Goal: Task Accomplishment & Management: Manage account settings

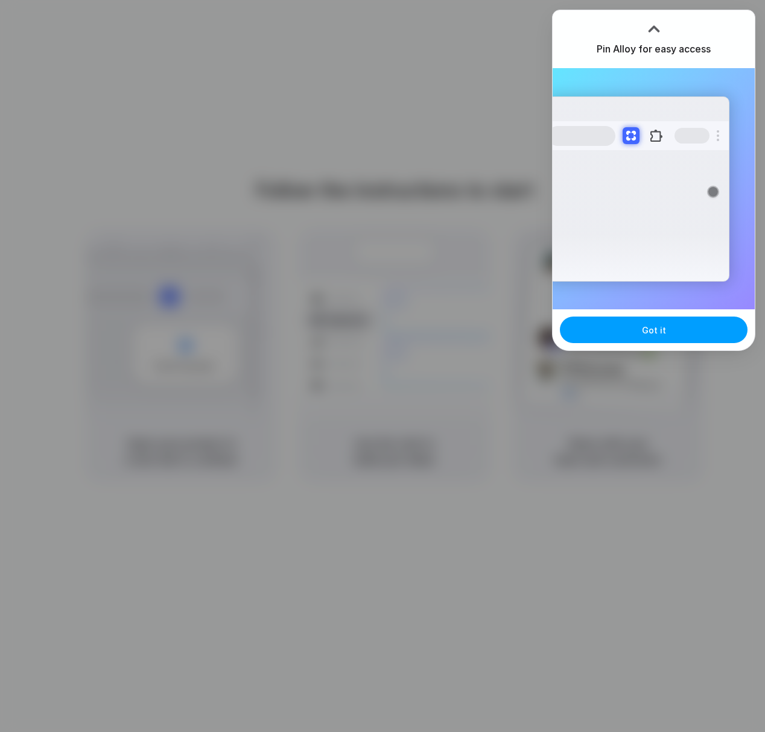
click at [640, 332] on button "Got it" at bounding box center [654, 330] width 188 height 27
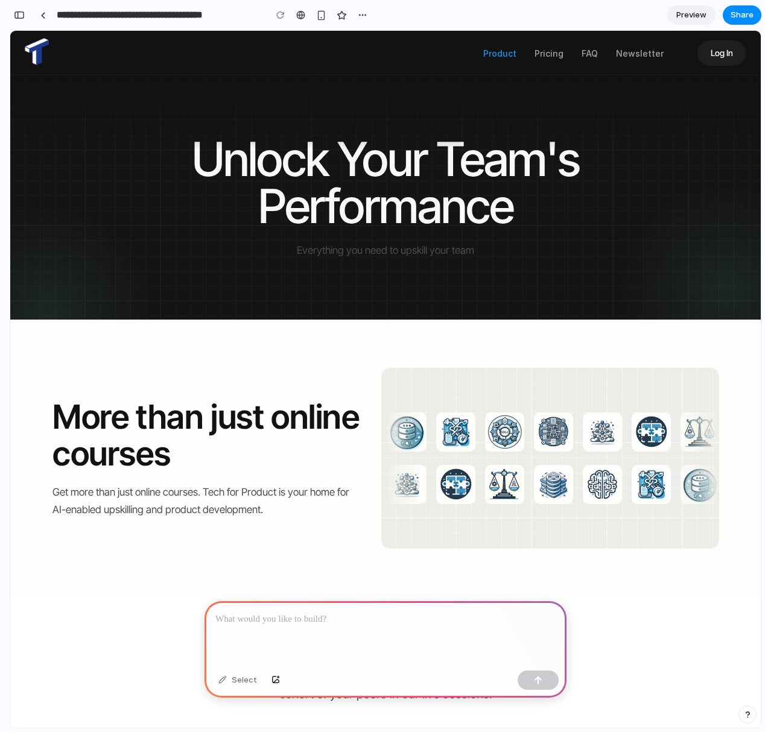
click at [262, 432] on strong "More than just online courses" at bounding box center [209, 435] width 314 height 77
click at [551, 55] on link "Pricing" at bounding box center [548, 53] width 29 height 10
click at [549, 53] on link "Pricing" at bounding box center [548, 53] width 29 height 10
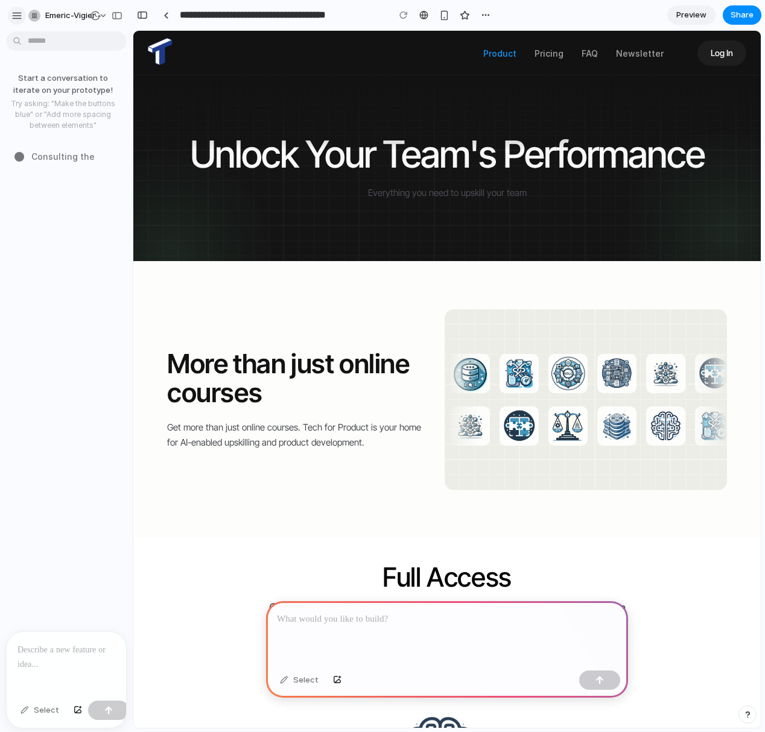
click at [19, 17] on div "button" at bounding box center [16, 15] width 11 height 11
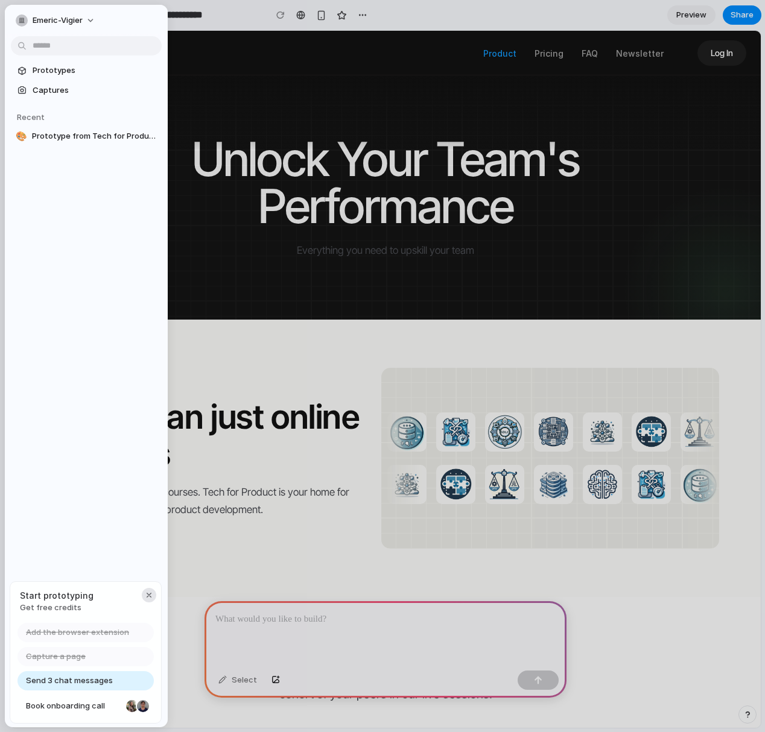
click at [150, 595] on div "button" at bounding box center [149, 596] width 10 height 10
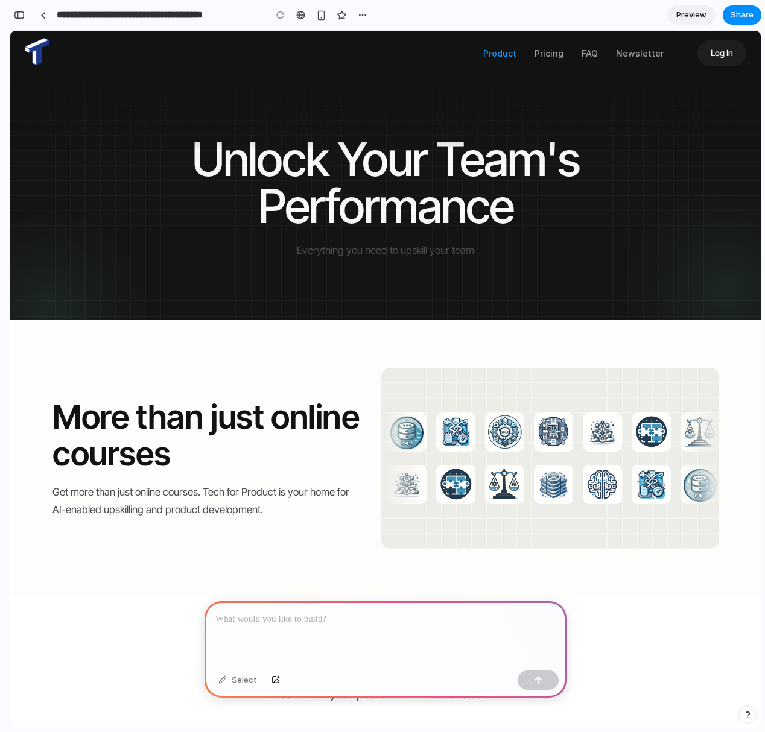
click at [212, 307] on div at bounding box center [385, 197] width 750 height 245
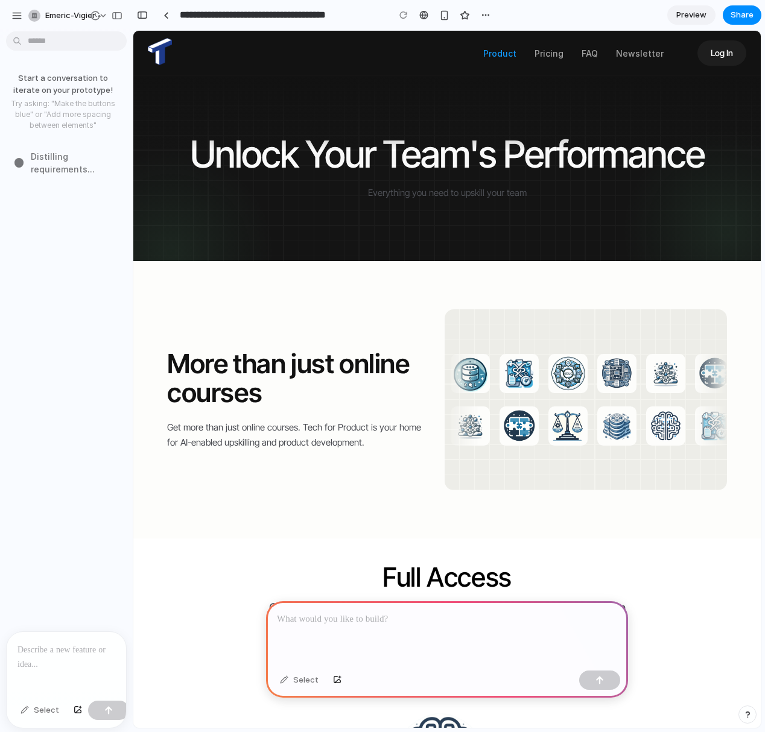
click at [87, 643] on p at bounding box center [66, 650] width 98 height 14
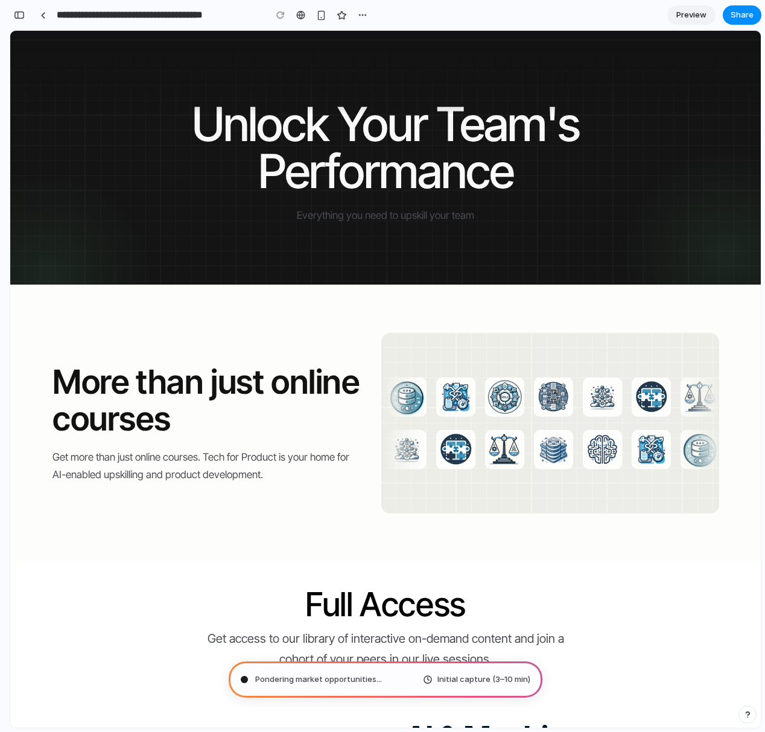
scroll to position [83, 0]
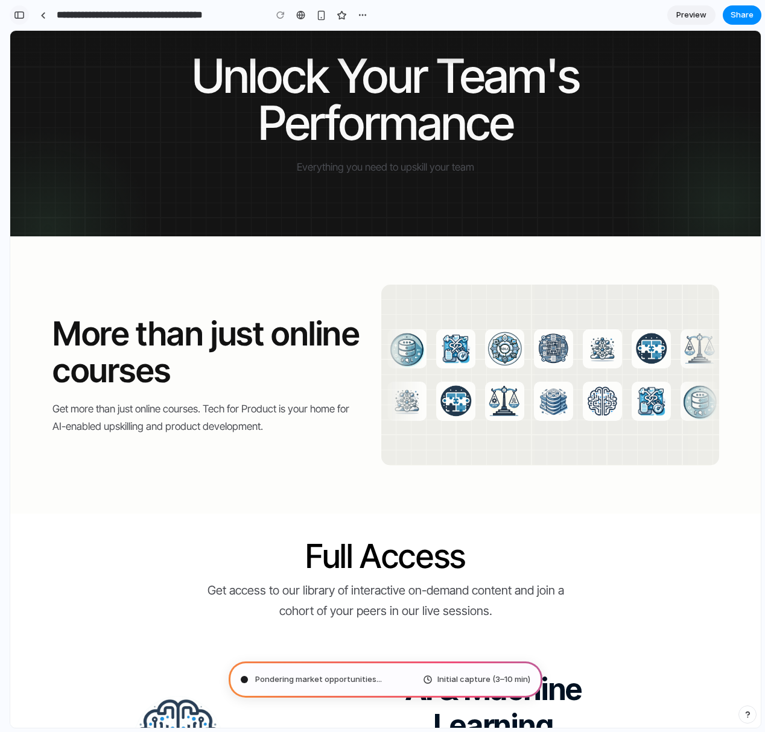
click at [19, 16] on div "button" at bounding box center [19, 15] width 11 height 8
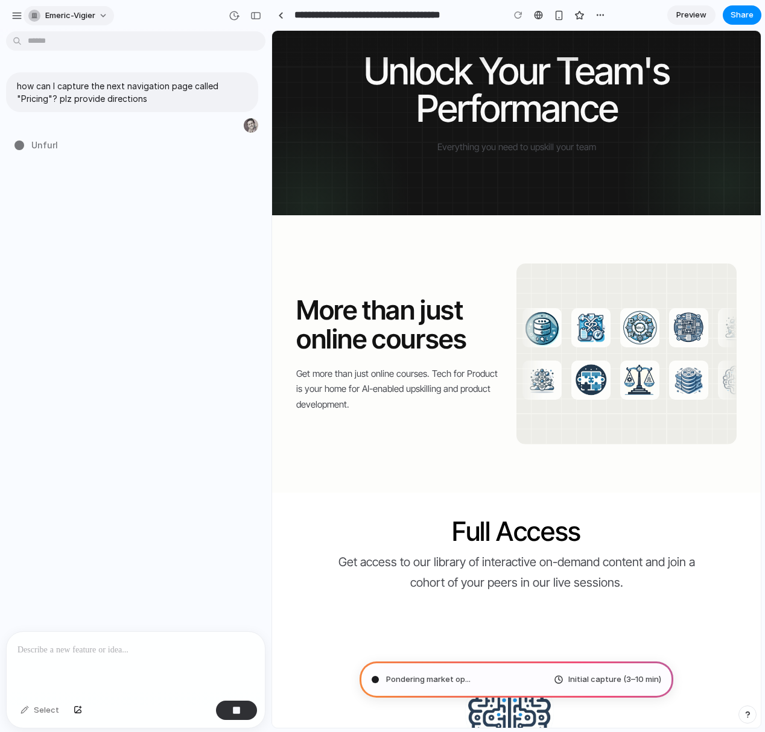
click at [103, 8] on button "emeric-vigier" at bounding box center [69, 15] width 90 height 19
click at [128, 14] on div "Settings Invite members Change theme Sign out" at bounding box center [382, 366] width 765 height 732
click at [17, 8] on button "button" at bounding box center [17, 16] width 18 height 18
click at [602, 21] on button "button" at bounding box center [600, 15] width 18 height 18
click at [621, 21] on div "Duplicate Delete" at bounding box center [382, 366] width 765 height 732
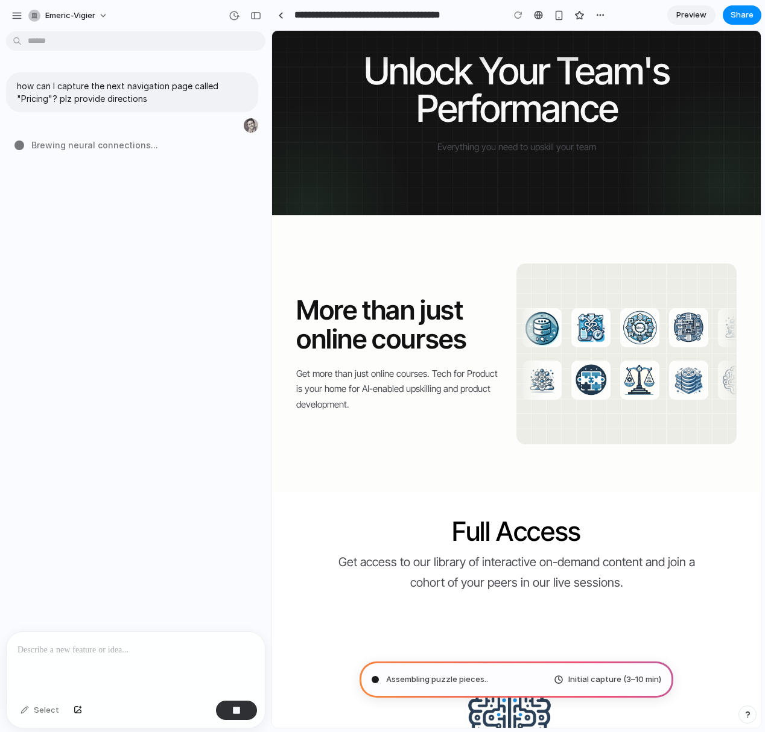
click at [688, 11] on span "Preview" at bounding box center [691, 15] width 30 height 12
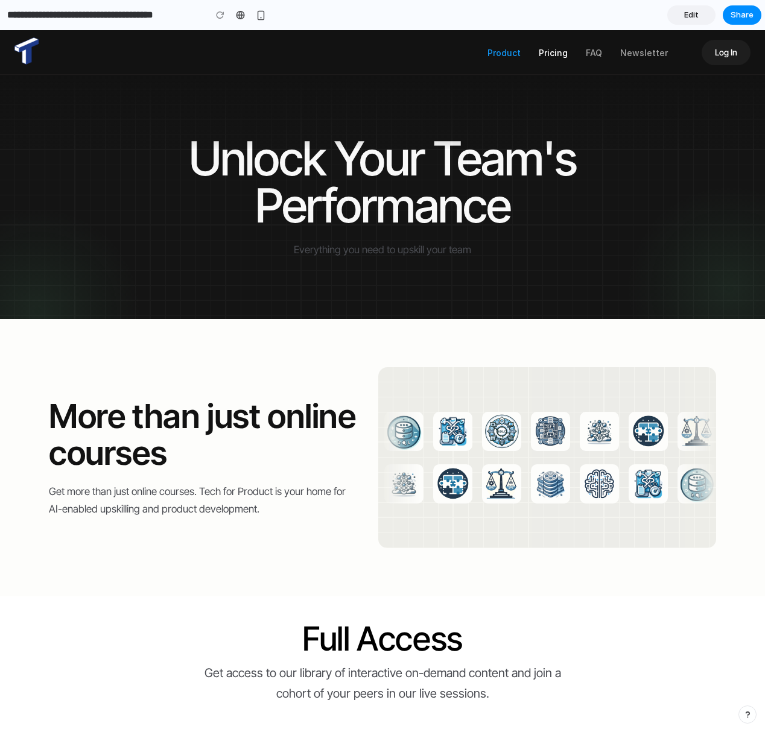
click at [549, 52] on link "Pricing" at bounding box center [553, 53] width 29 height 10
click at [592, 52] on link "FAQ" at bounding box center [594, 53] width 16 height 10
click at [667, 55] on div "Product Pricing FAQ Newsletter Log In Log In" at bounding box center [382, 52] width 765 height 45
click at [653, 56] on link "Newsletter" at bounding box center [644, 53] width 48 height 10
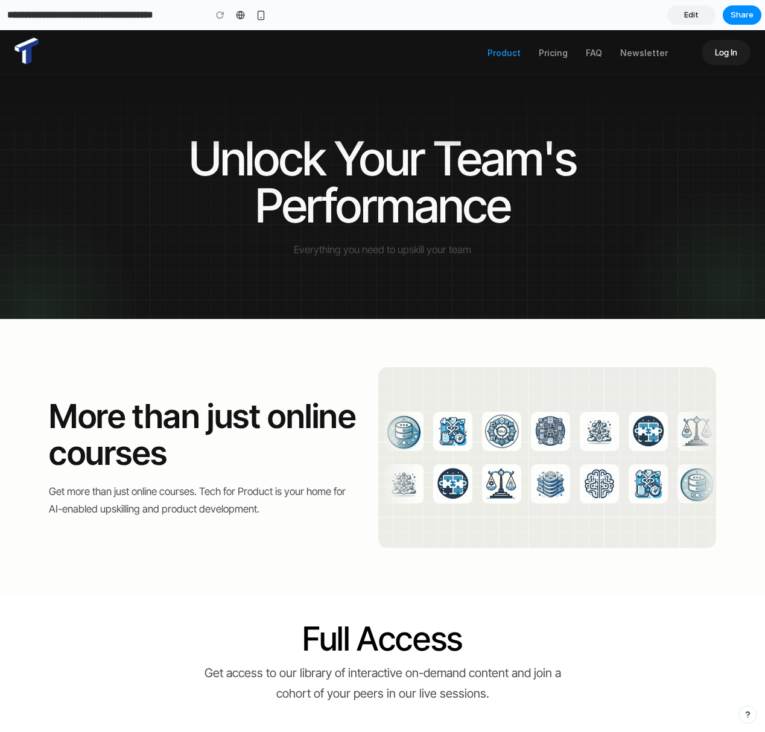
click at [697, 14] on span "Edit" at bounding box center [691, 15] width 14 height 12
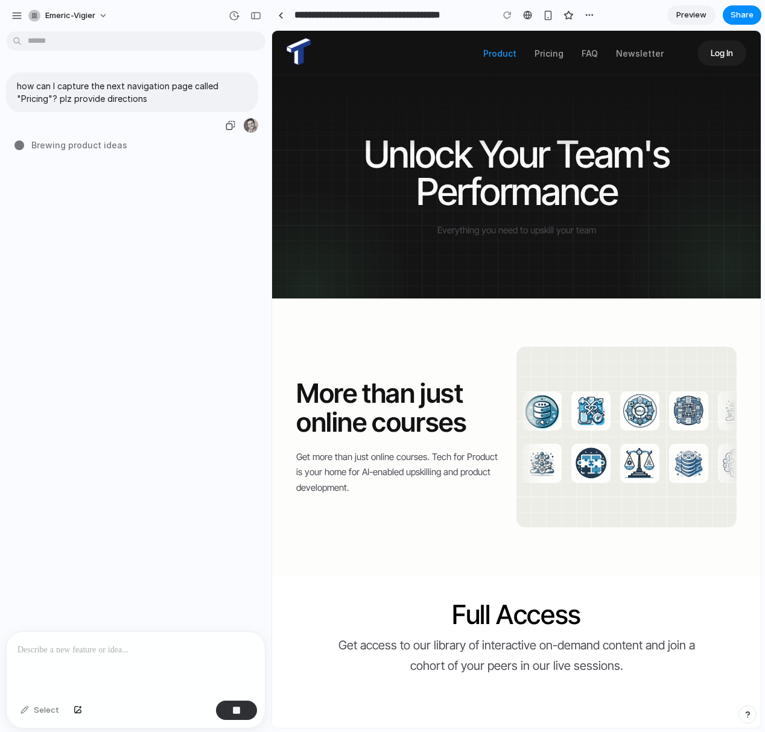
click at [153, 100] on p "how can I capture the next navigation page called "Pricing"? plz provide direct…" at bounding box center [132, 92] width 230 height 25
click at [142, 95] on p "how can I capture the next navigation page called "Pricing"? plz provide direct…" at bounding box center [132, 92] width 230 height 25
click at [144, 95] on p "how can I capture the next navigation page called "Pricing"? plz provide direct…" at bounding box center [132, 92] width 230 height 25
click at [150, 96] on p "how can I capture the next navigation page called "Pricing"? plz provide direct…" at bounding box center [132, 92] width 230 height 25
click at [84, 710] on button "button" at bounding box center [78, 710] width 21 height 19
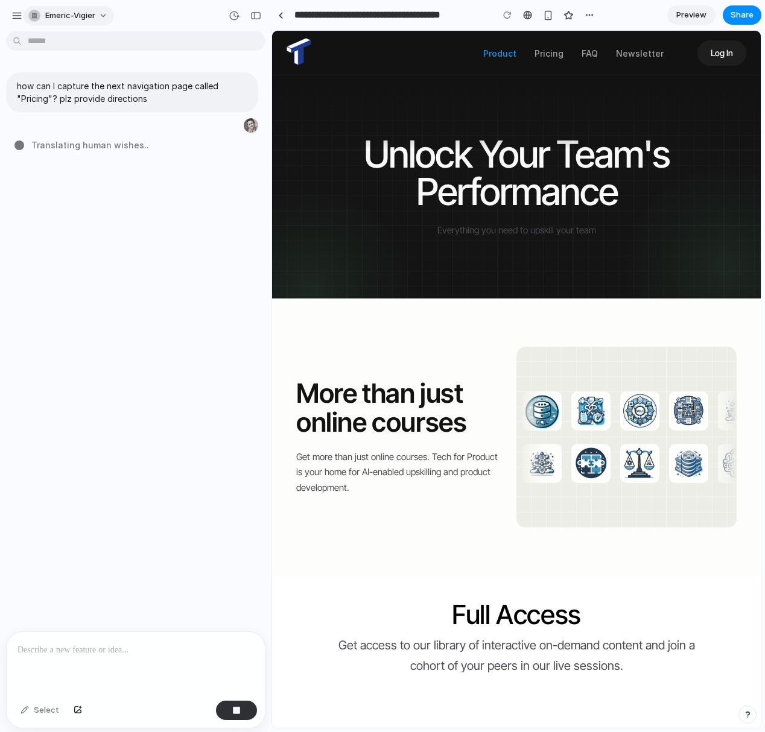
click at [95, 13] on span "emeric-vigier" at bounding box center [70, 16] width 50 height 12
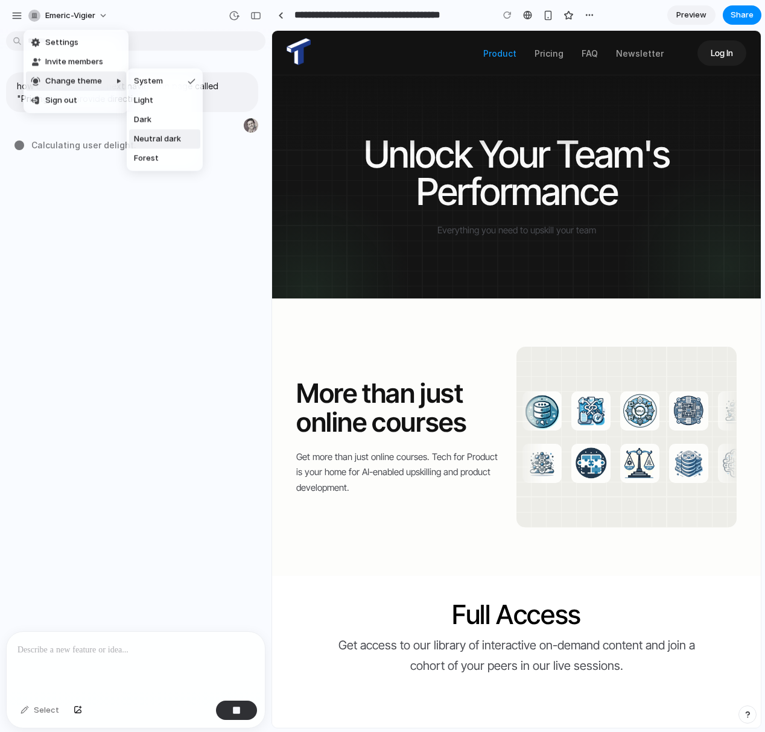
click at [151, 142] on span "Neutral dark" at bounding box center [157, 139] width 47 height 12
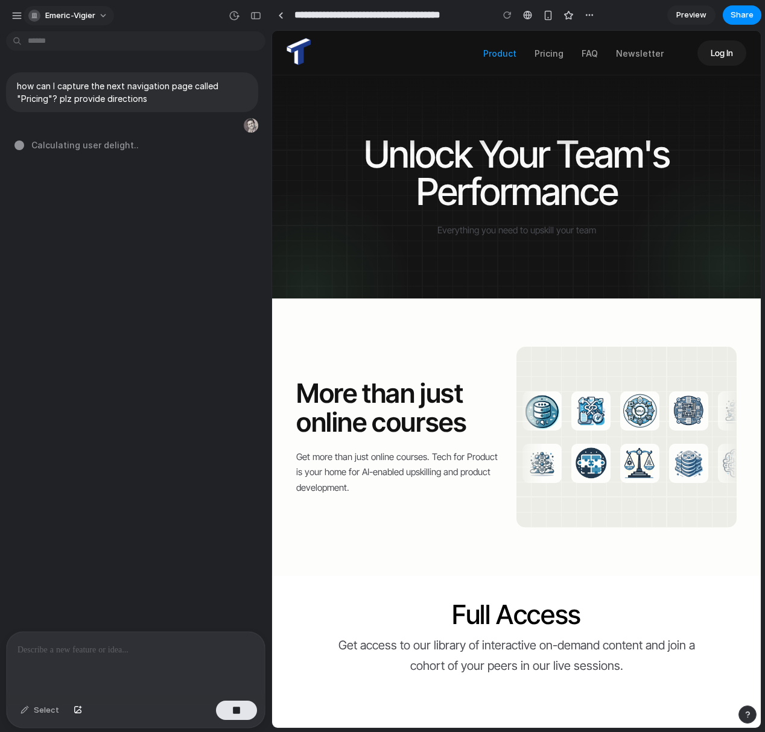
click at [100, 17] on button "emeric-vigier" at bounding box center [69, 15] width 90 height 19
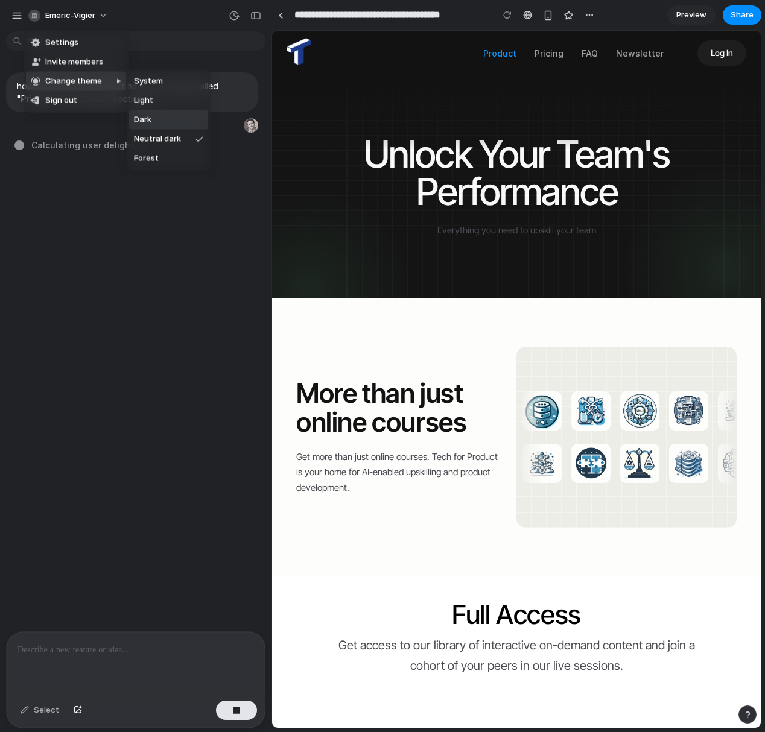
click at [158, 122] on li "Dark" at bounding box center [168, 119] width 79 height 19
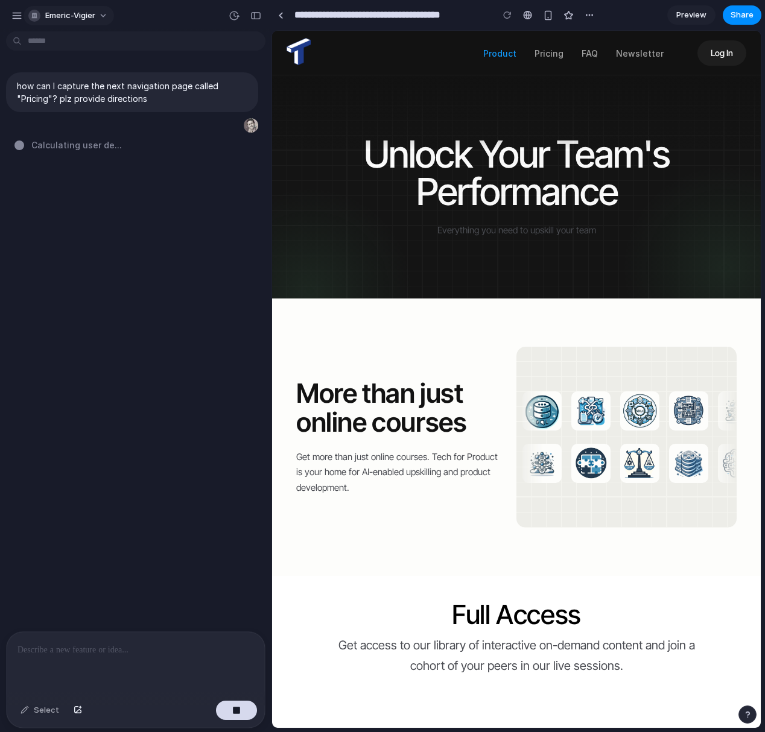
click at [94, 13] on span "emeric-vigier" at bounding box center [70, 16] width 50 height 12
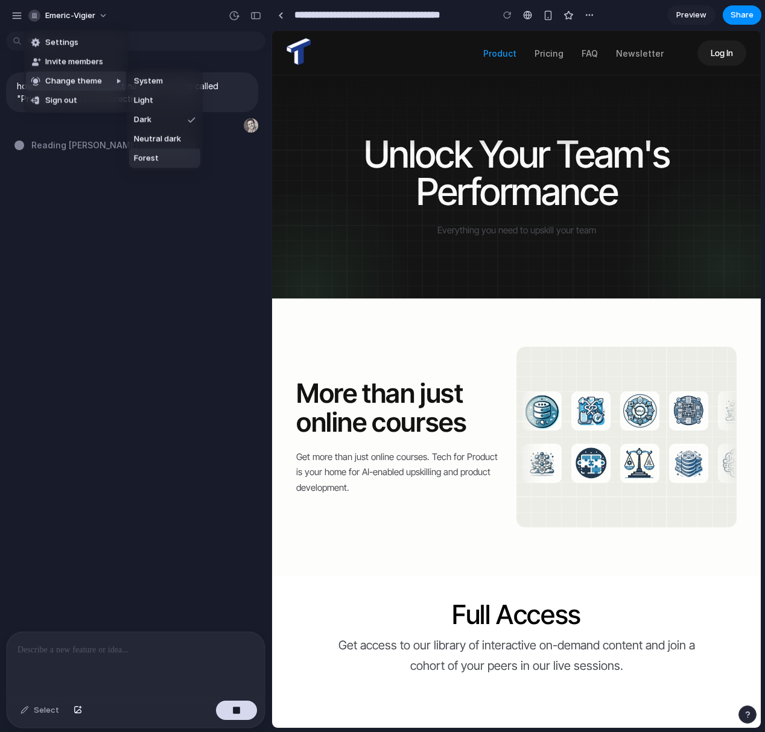
click at [156, 165] on li "Forest" at bounding box center [164, 158] width 71 height 19
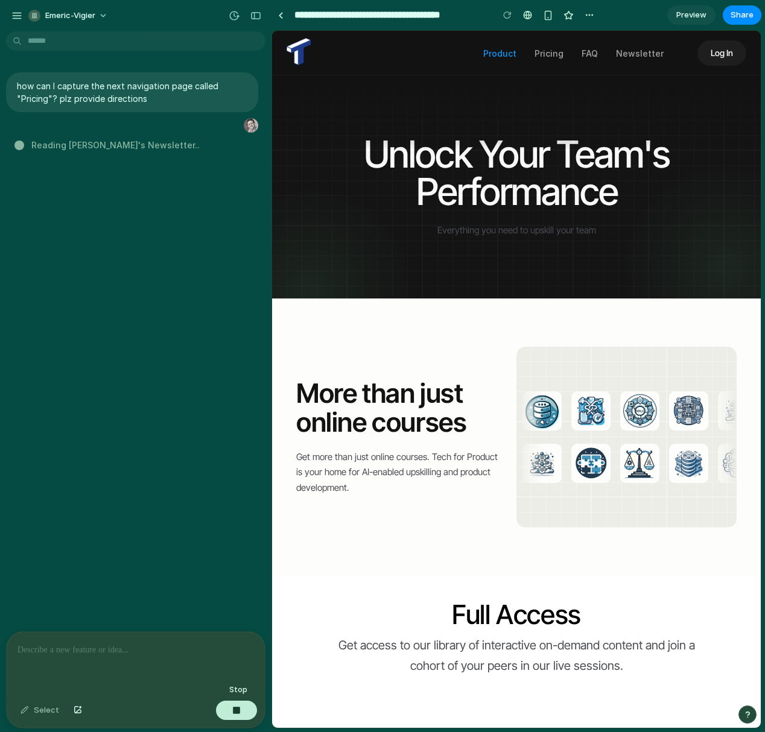
click at [242, 715] on button "button" at bounding box center [236, 710] width 41 height 19
click at [590, 17] on div "button" at bounding box center [589, 15] width 10 height 10
click at [568, 172] on div "Duplicate Delete" at bounding box center [382, 366] width 765 height 732
click at [17, 10] on div "button" at bounding box center [16, 15] width 11 height 11
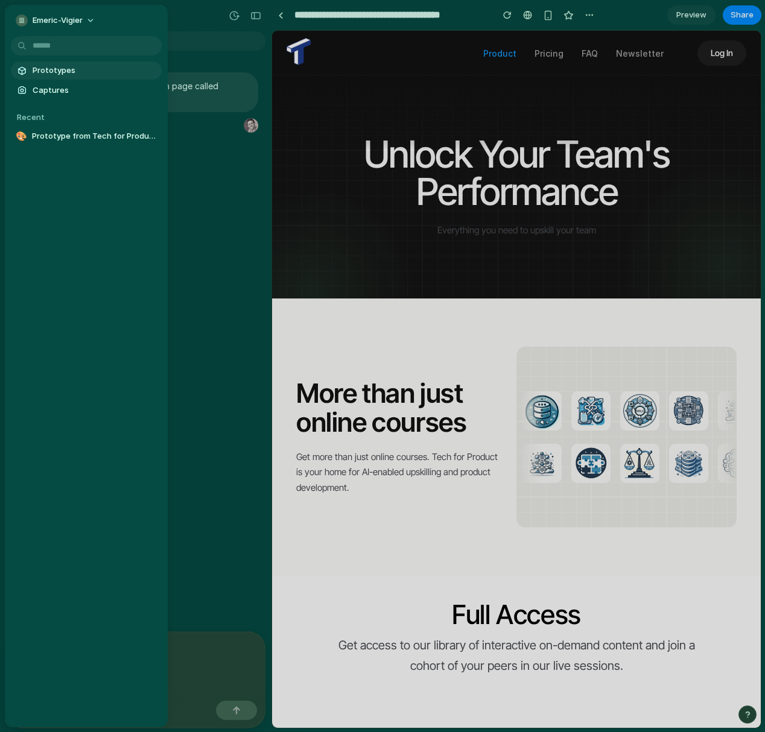
click at [37, 68] on span "Prototypes" at bounding box center [95, 71] width 124 height 12
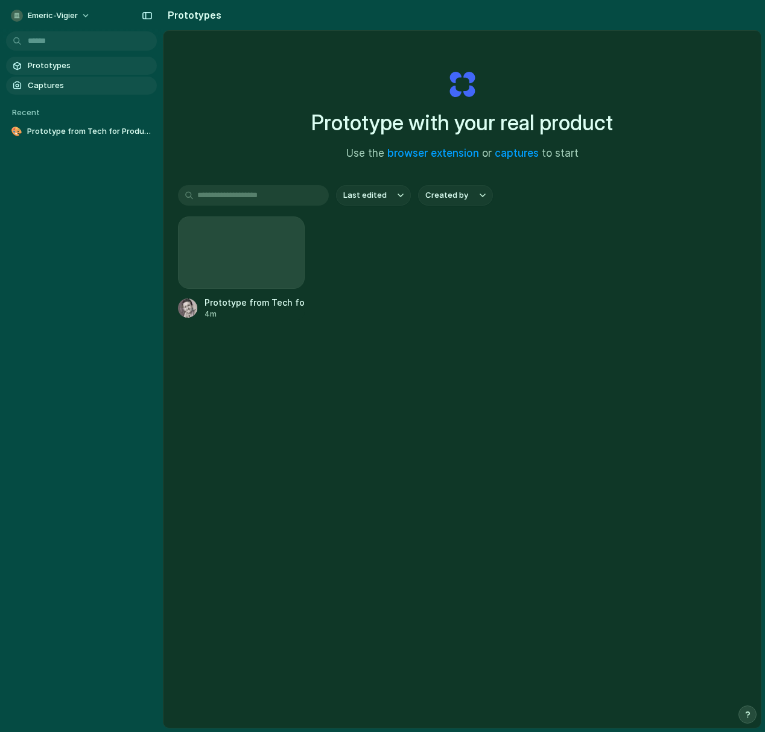
click at [51, 83] on span "Captures" at bounding box center [90, 86] width 124 height 12
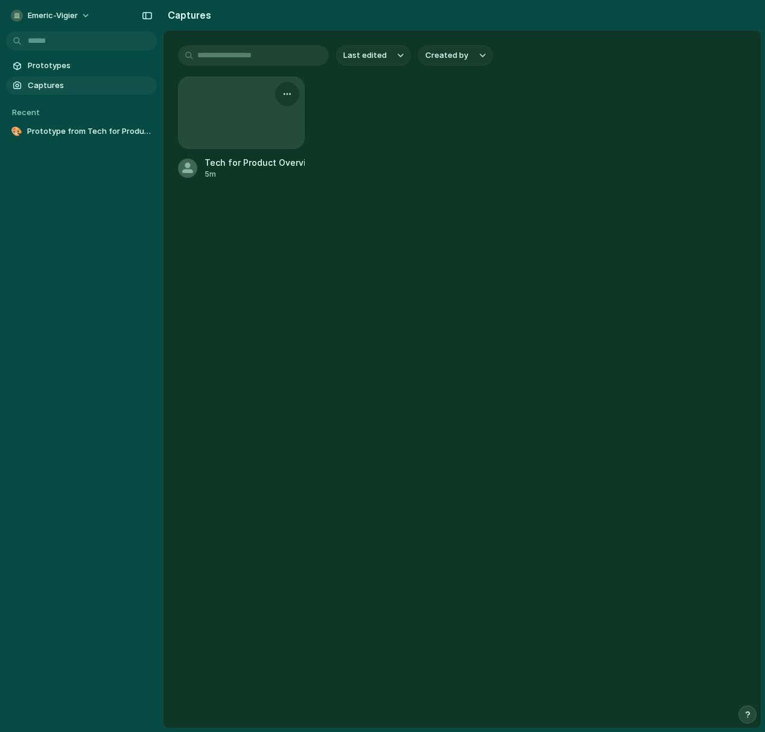
click at [258, 107] on div at bounding box center [241, 112] width 125 height 71
click at [284, 97] on div "button" at bounding box center [287, 94] width 10 height 10
click at [238, 250] on div "Create prototype Rename Copy link Open original page Delete" at bounding box center [382, 366] width 765 height 732
click at [246, 124] on div at bounding box center [241, 112] width 125 height 71
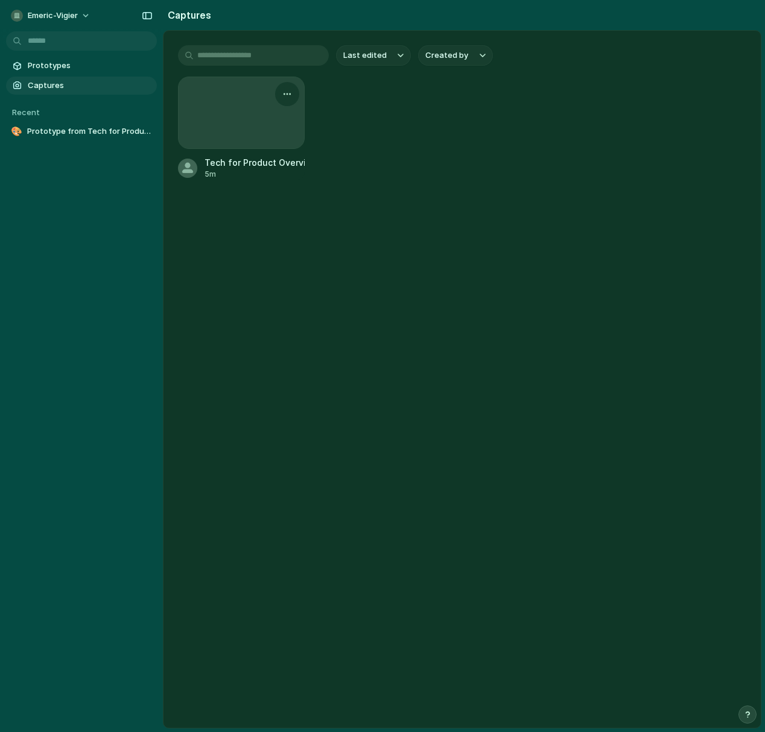
click at [246, 124] on div at bounding box center [241, 112] width 125 height 71
click at [66, 67] on span "Prototypes" at bounding box center [90, 66] width 124 height 12
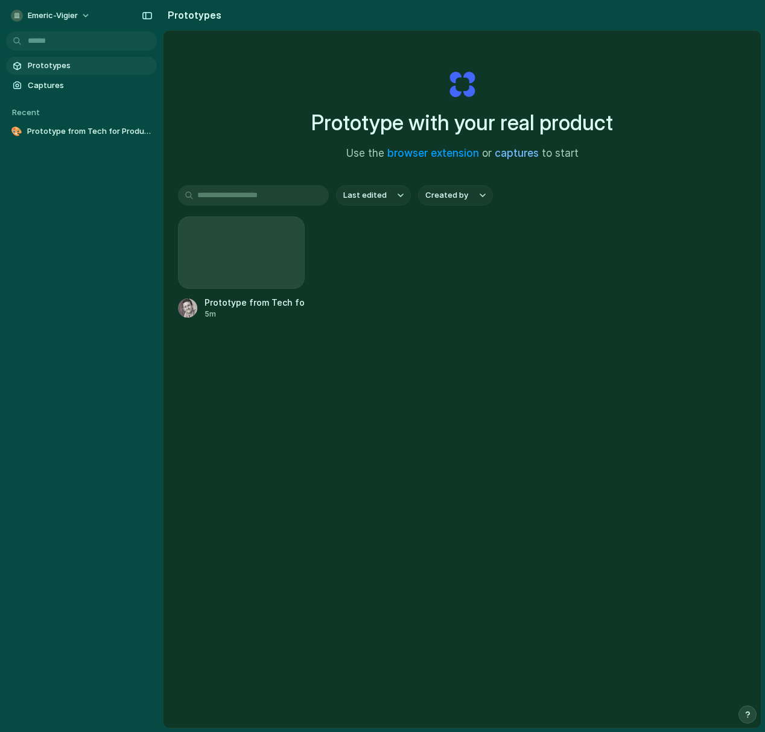
click at [511, 159] on link "captures" at bounding box center [517, 153] width 44 height 12
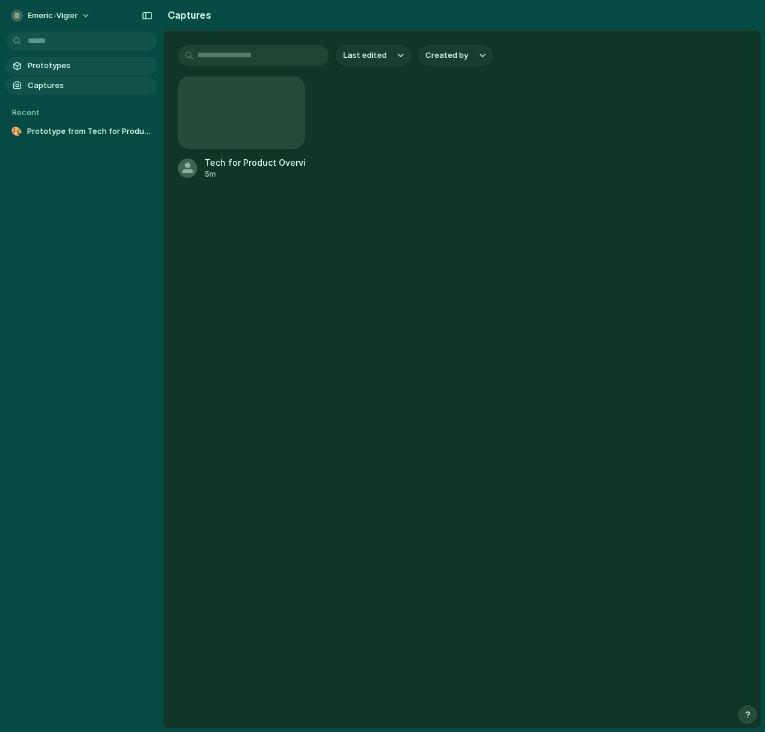
click at [58, 66] on span "Prototypes" at bounding box center [90, 66] width 124 height 12
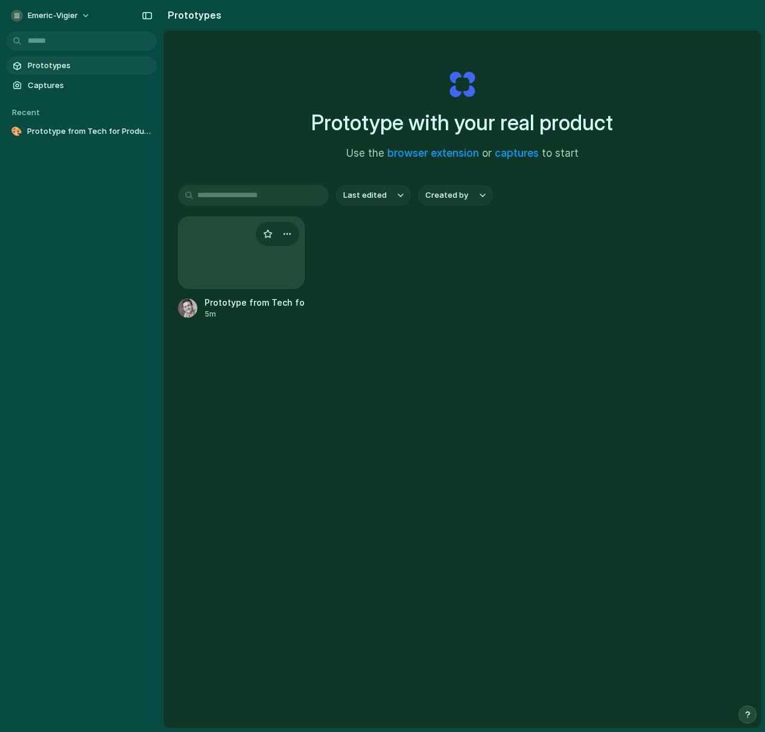
click at [233, 245] on div at bounding box center [241, 253] width 127 height 72
click at [285, 234] on div "button" at bounding box center [287, 234] width 10 height 10
click at [385, 280] on div "Open in new tab Rename Copy link Delete" at bounding box center [382, 366] width 765 height 732
click at [252, 303] on div "Navigation to Pricing Page in Product Overview" at bounding box center [254, 302] width 100 height 13
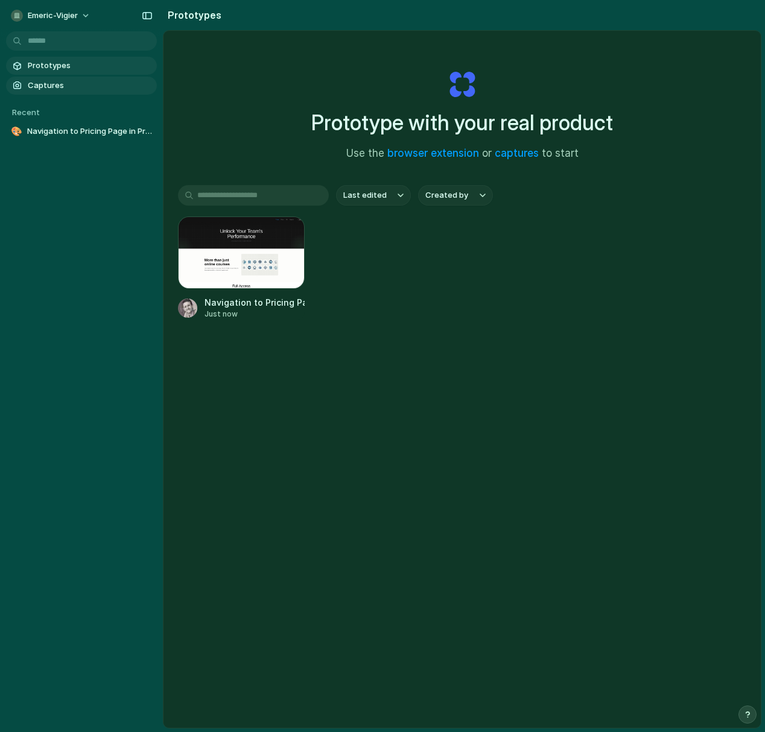
click at [54, 86] on span "Captures" at bounding box center [90, 86] width 124 height 12
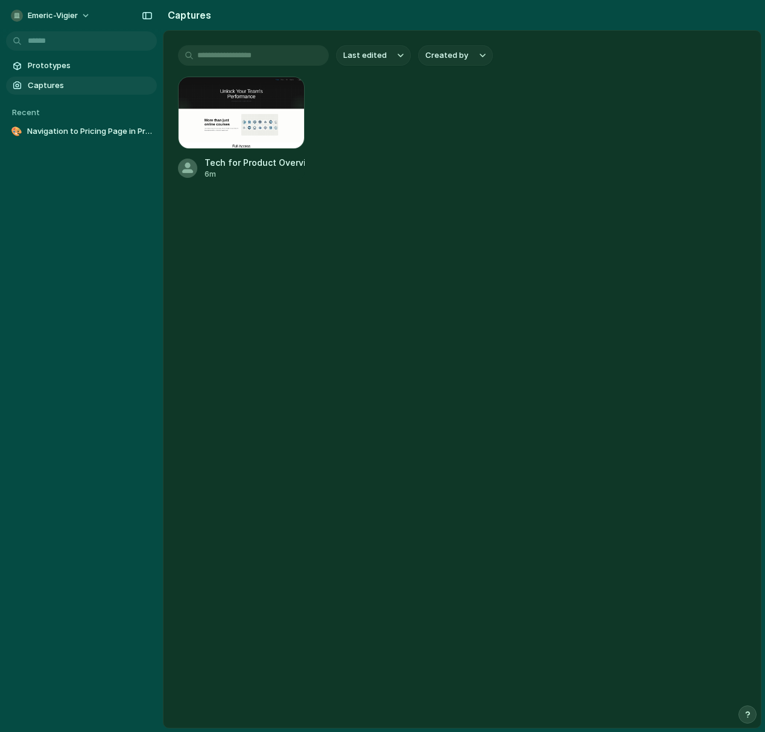
click at [357, 271] on main "Last edited Created by Tech for Product Overview 6m" at bounding box center [462, 379] width 598 height 698
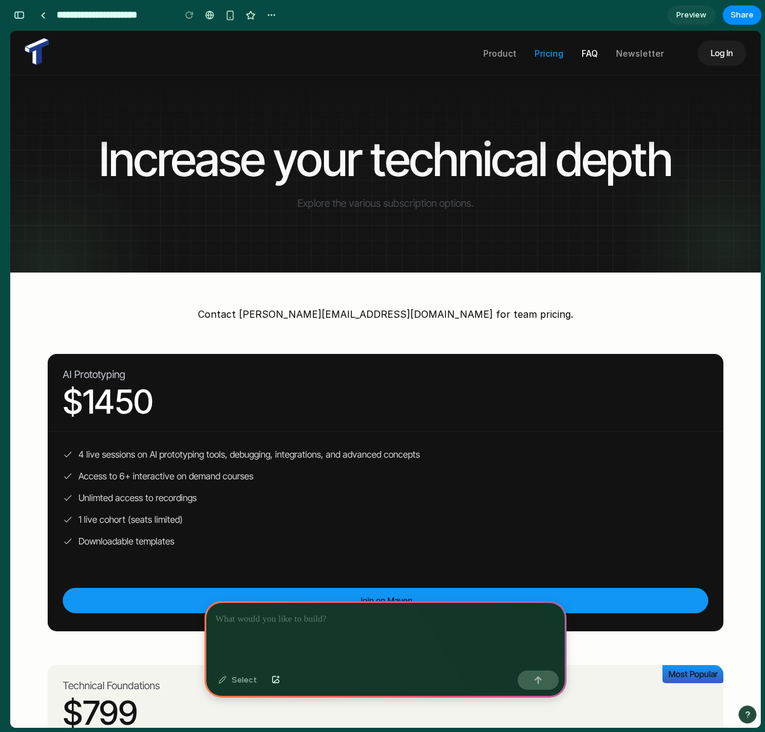
click at [581, 57] on link "FAQ" at bounding box center [589, 53] width 16 height 10
click at [584, 54] on link "FAQ" at bounding box center [589, 53] width 16 height 10
click at [585, 52] on link "FAQ" at bounding box center [589, 53] width 16 height 10
click at [586, 48] on link "FAQ" at bounding box center [589, 53] width 16 height 10
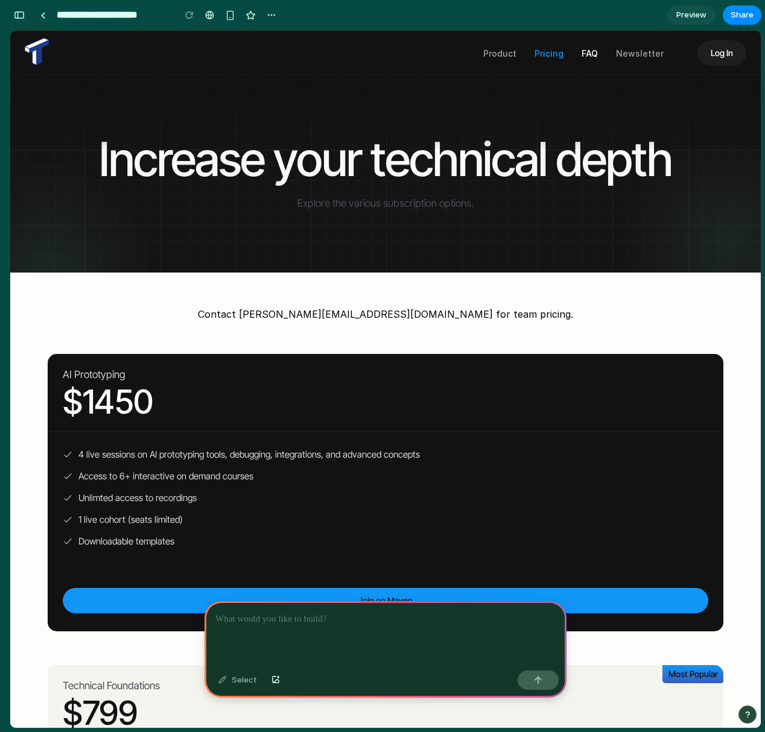
click at [586, 48] on link "FAQ" at bounding box center [589, 53] width 16 height 10
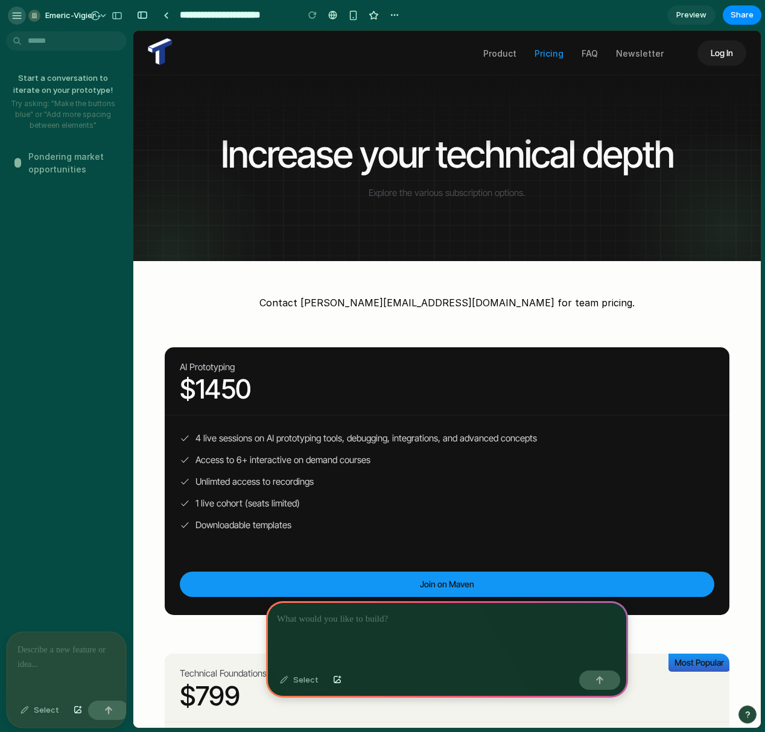
click at [17, 17] on div "button" at bounding box center [16, 15] width 11 height 11
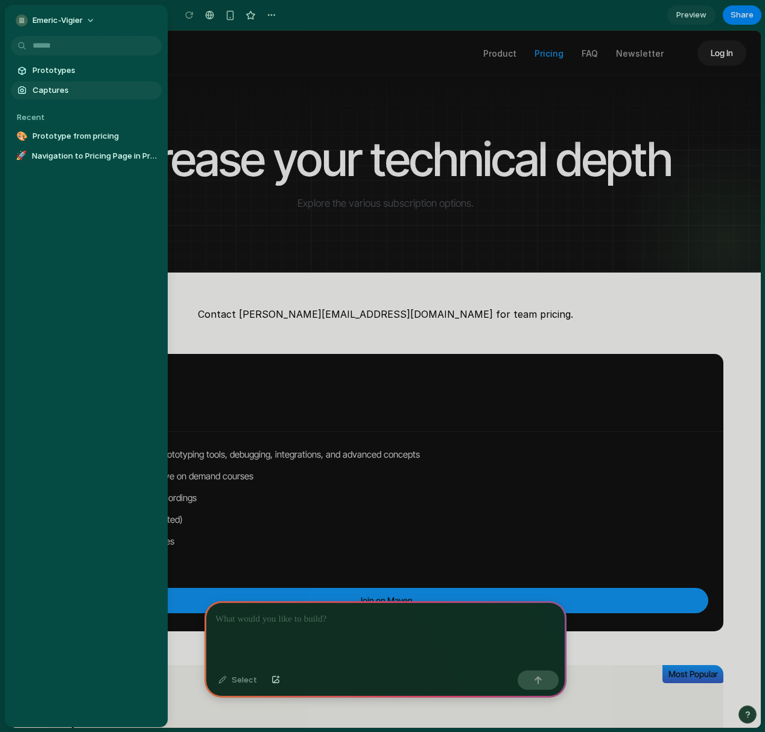
click at [50, 96] on link "Captures" at bounding box center [86, 90] width 151 height 18
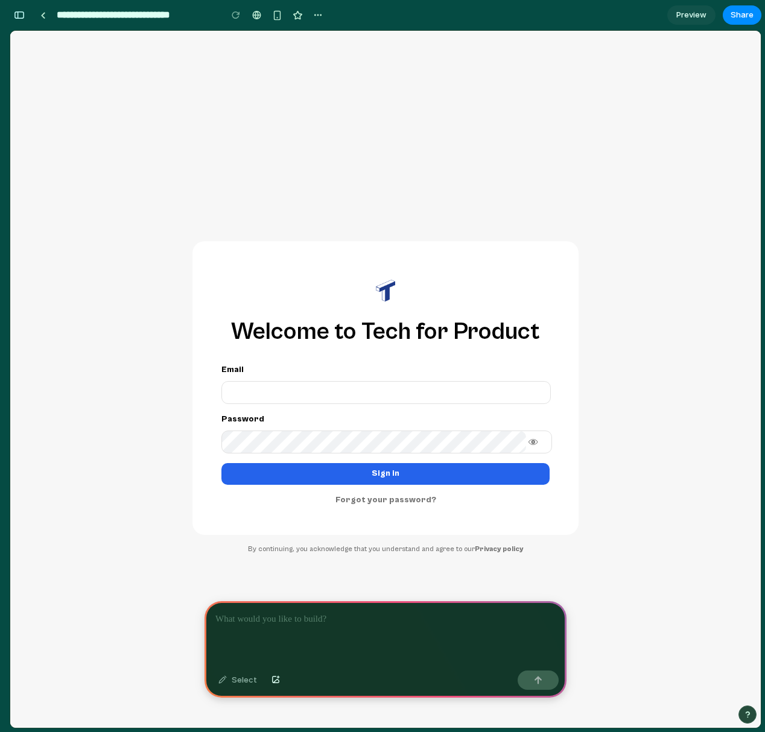
scroll to position [0, 11]
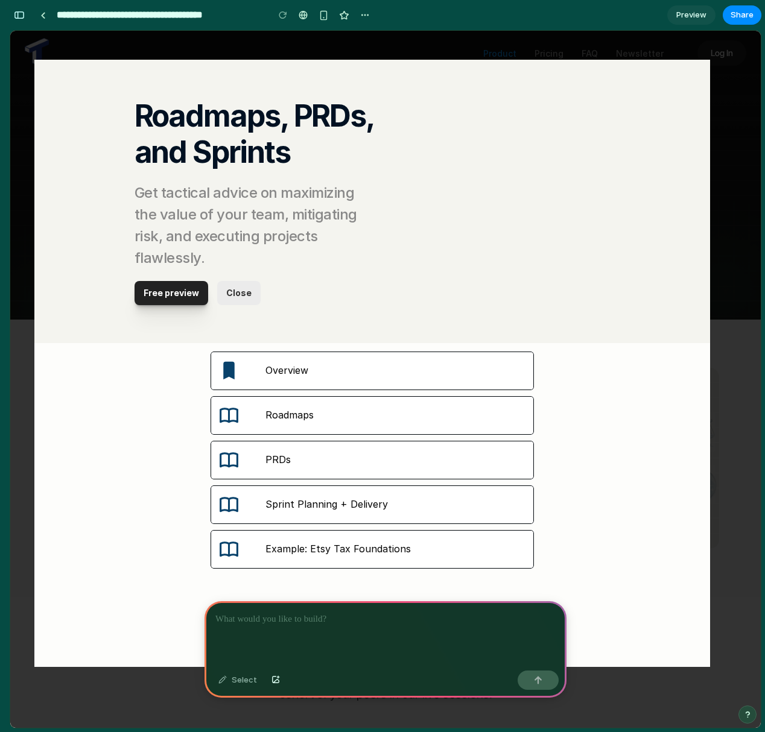
scroll to position [0, 11]
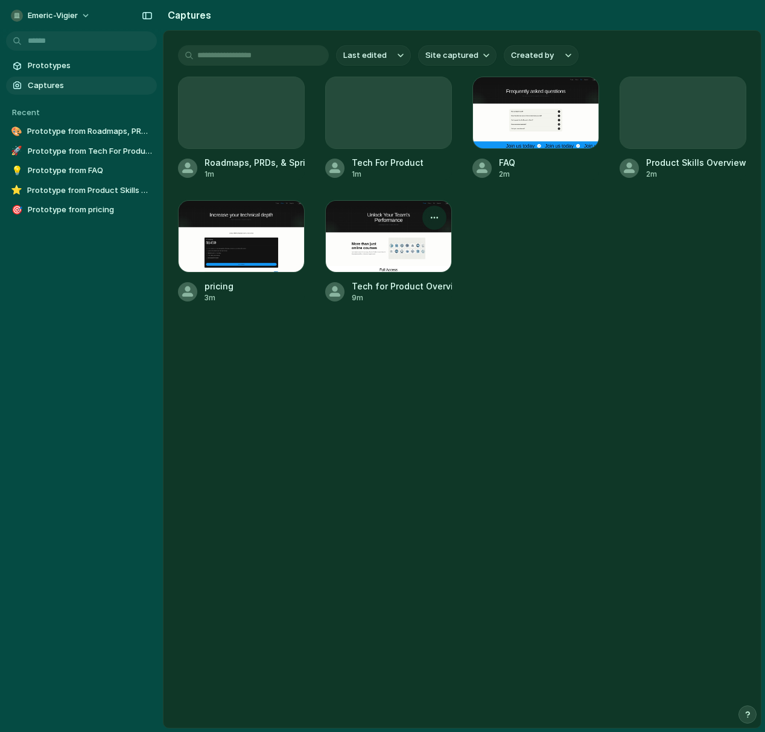
click at [404, 254] on div at bounding box center [388, 236] width 127 height 72
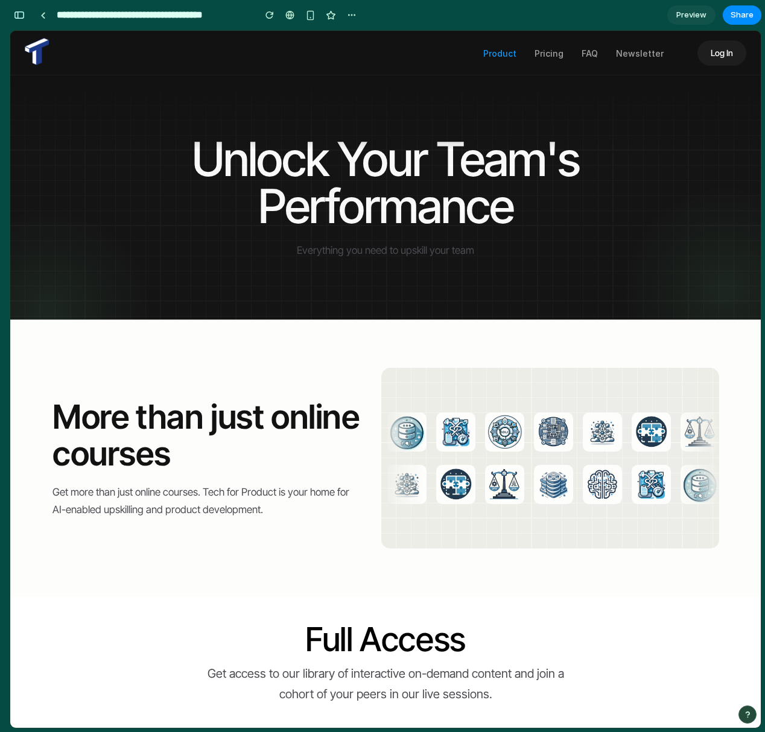
click at [596, 121] on div at bounding box center [385, 112] width 750 height 74
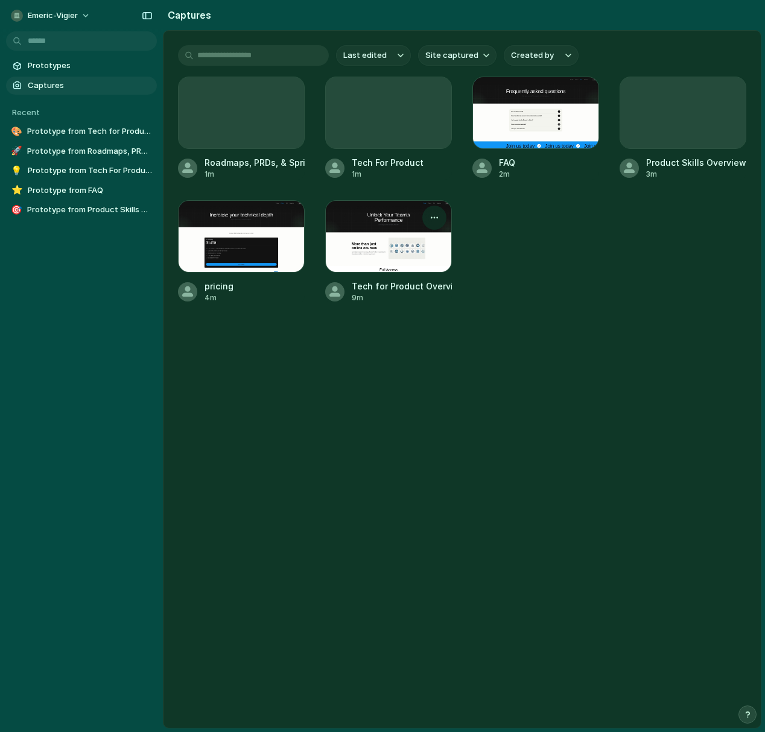
click at [387, 241] on div at bounding box center [388, 236] width 127 height 72
click at [437, 224] on button "button" at bounding box center [434, 217] width 19 height 19
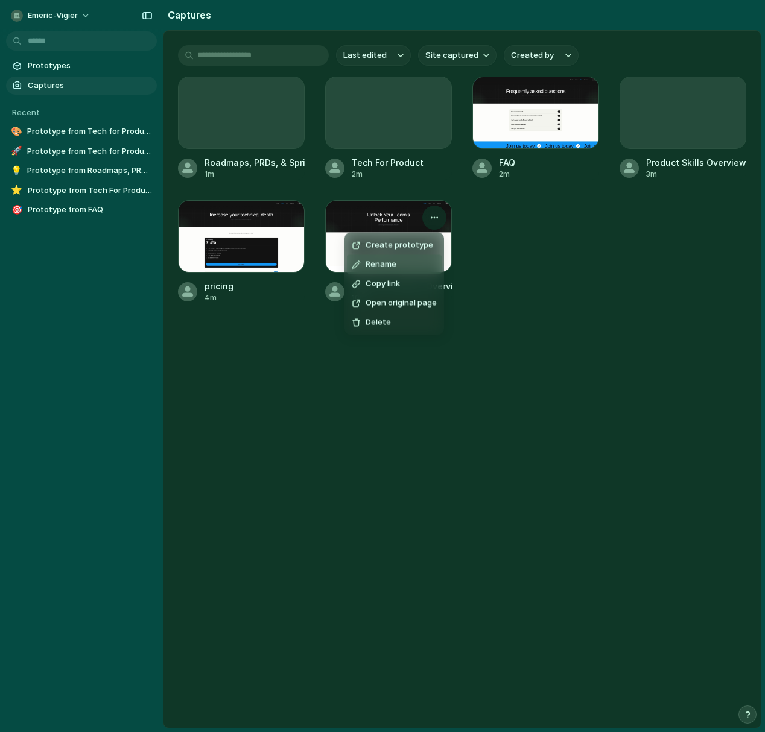
click at [428, 263] on li "Rename" at bounding box center [394, 264] width 95 height 19
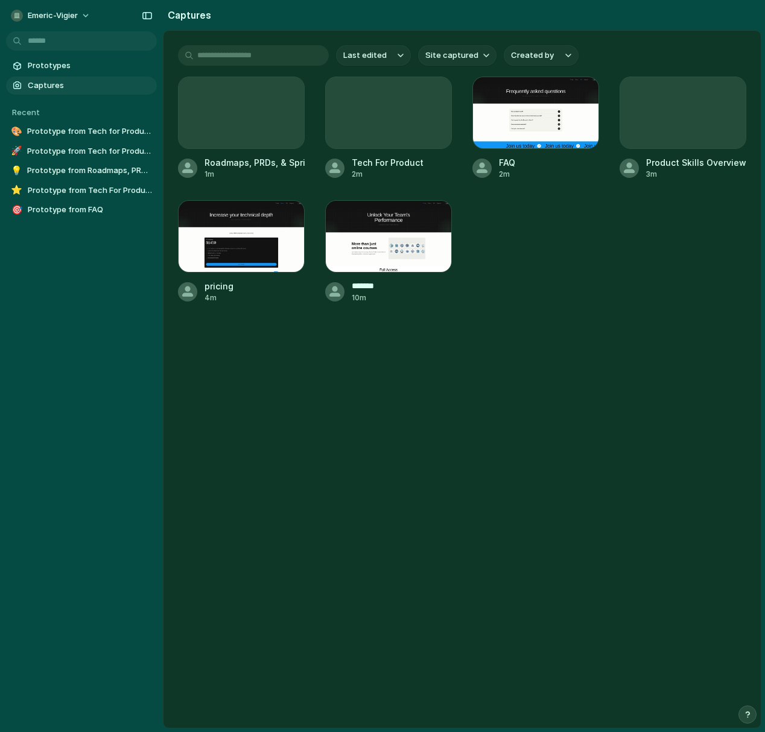
type input "********"
click at [282, 218] on div "button" at bounding box center [287, 218] width 10 height 10
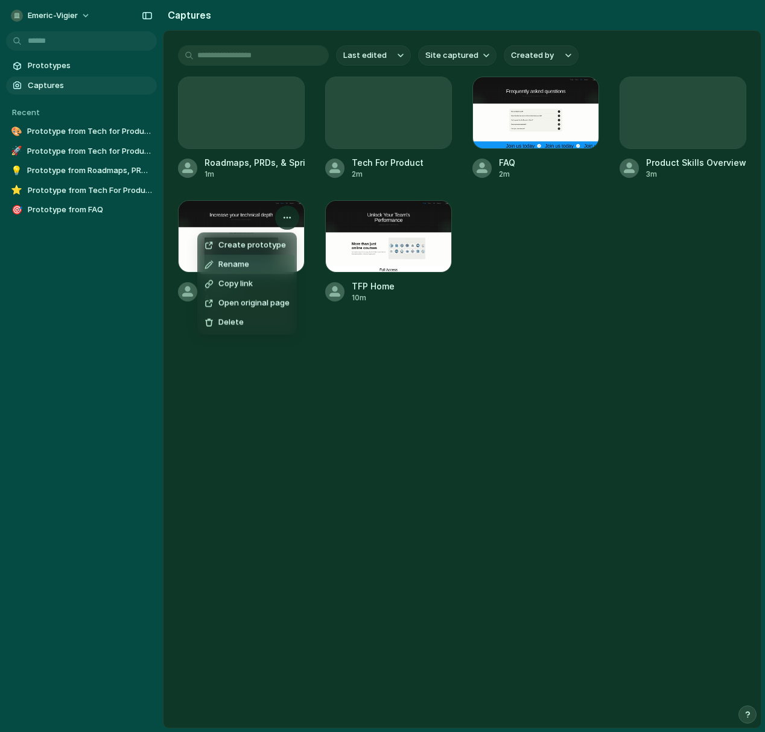
click at [274, 272] on li "Rename" at bounding box center [247, 264] width 95 height 19
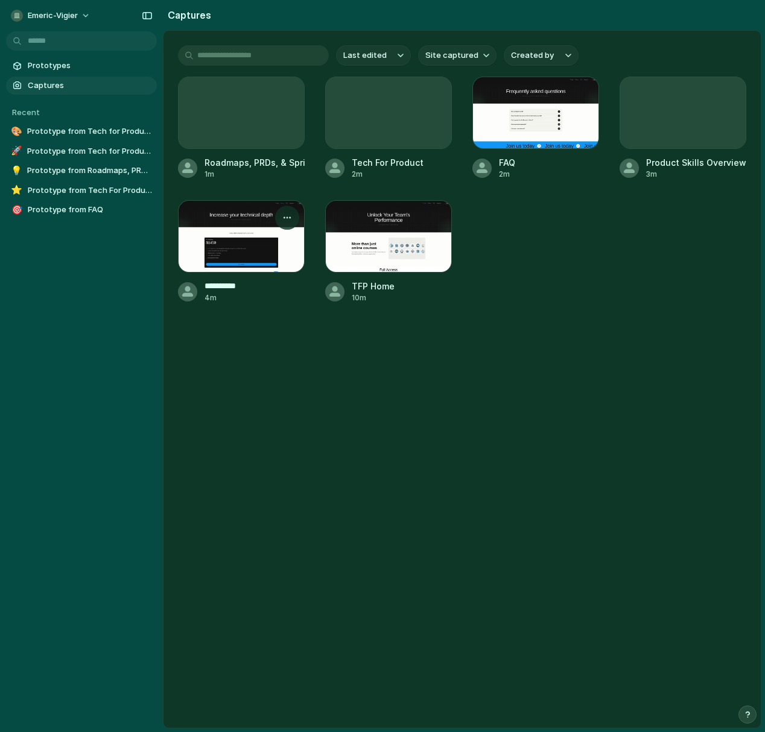
type input "**********"
click at [731, 93] on div "button" at bounding box center [729, 94] width 10 height 10
click at [697, 139] on li "Rename" at bounding box center [688, 140] width 95 height 19
type input "**********"
click at [418, 115] on div at bounding box center [388, 112] width 125 height 71
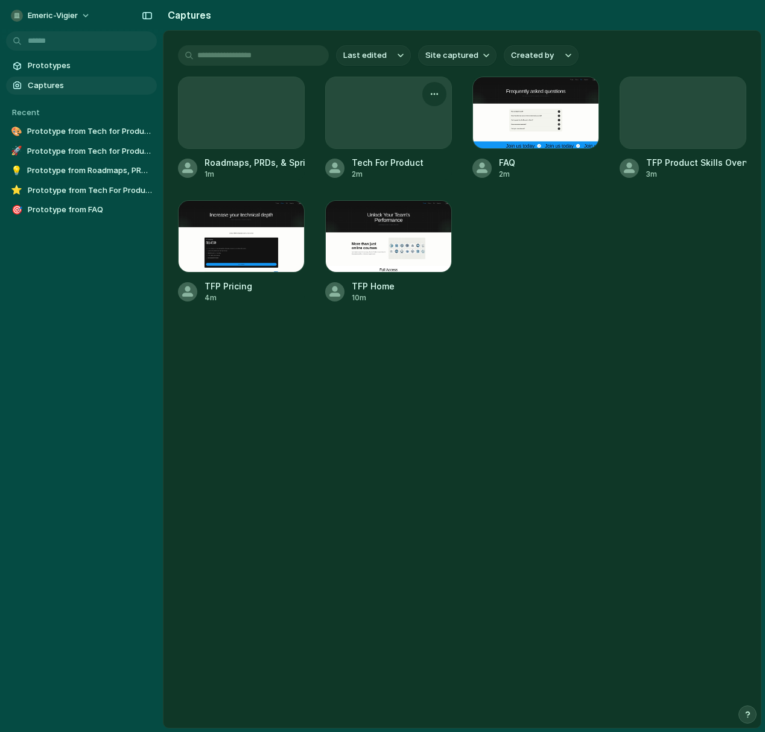
click at [383, 112] on div at bounding box center [388, 112] width 125 height 71
